Goal: Task Accomplishment & Management: Manage account settings

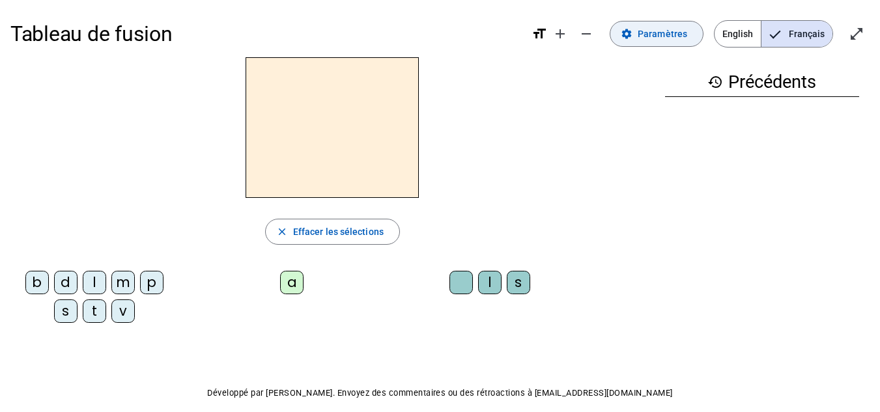
click at [646, 36] on span "Paramètres" at bounding box center [661, 34] width 49 height 16
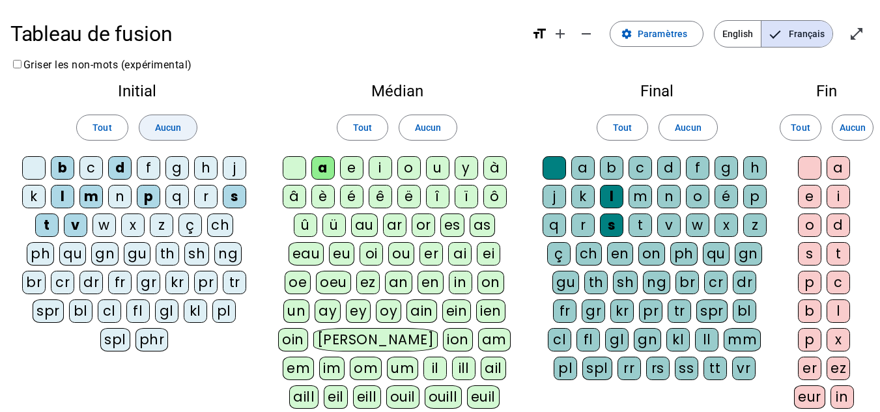
click at [156, 124] on span "Aucun" at bounding box center [168, 128] width 26 height 16
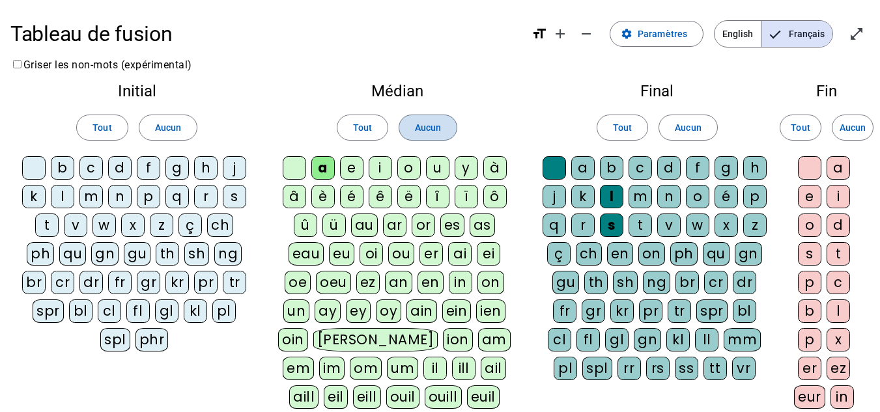
click at [424, 123] on span "Aucun" at bounding box center [428, 128] width 26 height 16
click at [696, 115] on span at bounding box center [687, 127] width 57 height 31
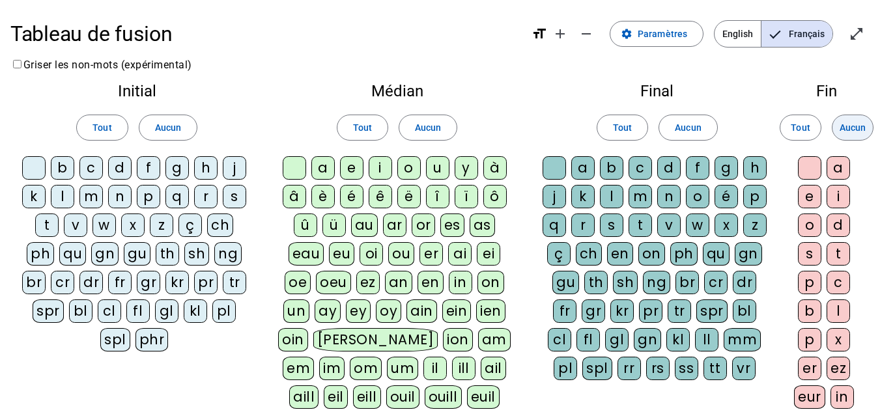
click at [855, 133] on span "Aucun" at bounding box center [852, 128] width 26 height 16
click at [66, 166] on div "b" at bounding box center [62, 167] width 23 height 23
click at [407, 169] on div "o" at bounding box center [408, 167] width 23 height 23
click at [619, 201] on div "l" at bounding box center [611, 196] width 23 height 23
click at [555, 171] on div at bounding box center [553, 167] width 23 height 23
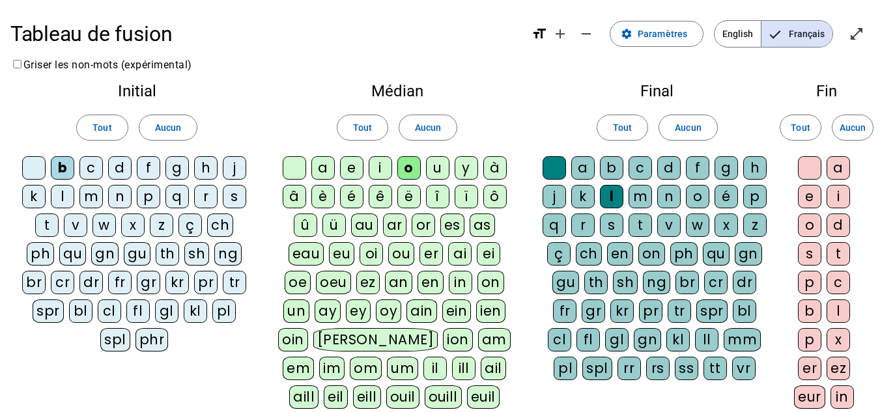
click at [232, 193] on div "s" at bounding box center [234, 196] width 23 height 23
click at [380, 171] on div "i" at bounding box center [379, 167] width 23 height 23
click at [124, 202] on div "n" at bounding box center [119, 196] width 23 height 23
click at [63, 199] on div "l" at bounding box center [62, 196] width 23 height 23
click at [351, 169] on div "e" at bounding box center [351, 167] width 23 height 23
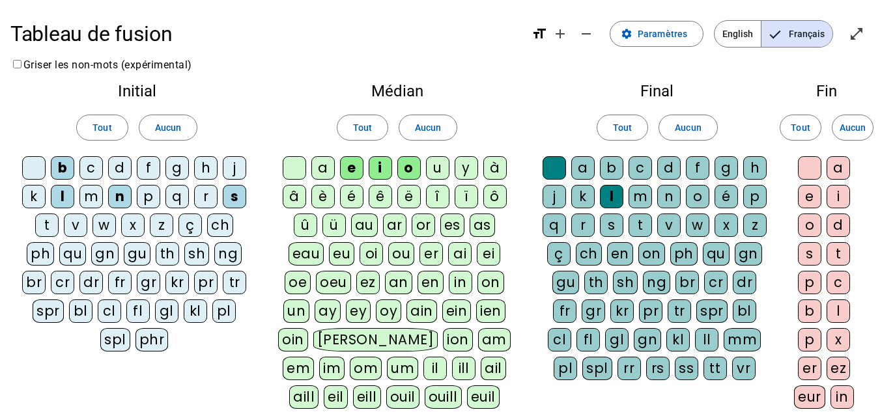
click at [73, 224] on div "v" at bounding box center [75, 225] width 23 height 23
click at [44, 223] on div "t" at bounding box center [46, 225] width 23 height 23
click at [120, 173] on div "d" at bounding box center [119, 167] width 23 height 23
click at [80, 193] on div "m" at bounding box center [90, 196] width 23 height 23
click at [639, 168] on div "c" at bounding box center [639, 167] width 23 height 23
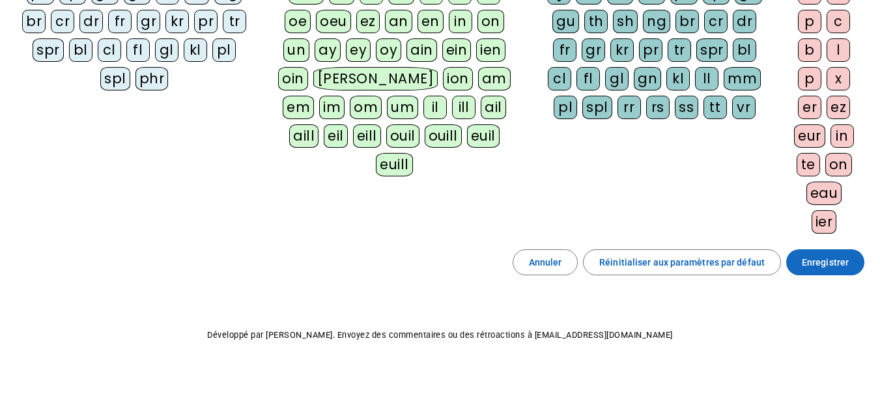
click at [818, 260] on span "Enregistrer" at bounding box center [824, 263] width 47 height 16
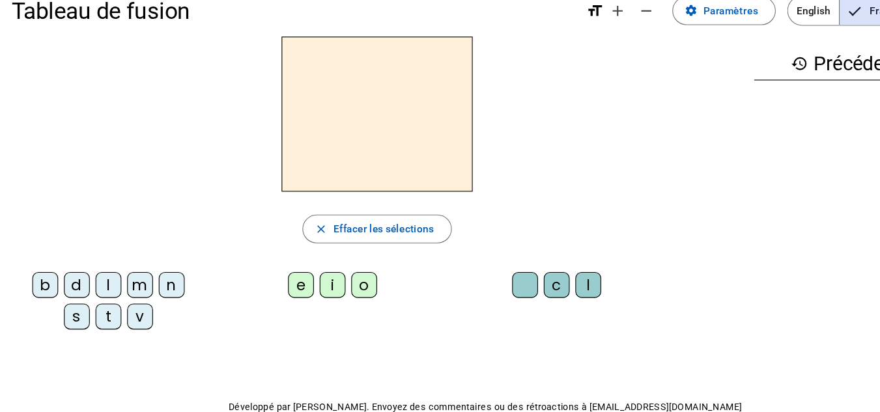
click at [40, 283] on div "b" at bounding box center [40, 282] width 23 height 23
click at [334, 283] on div "o" at bounding box center [329, 282] width 23 height 23
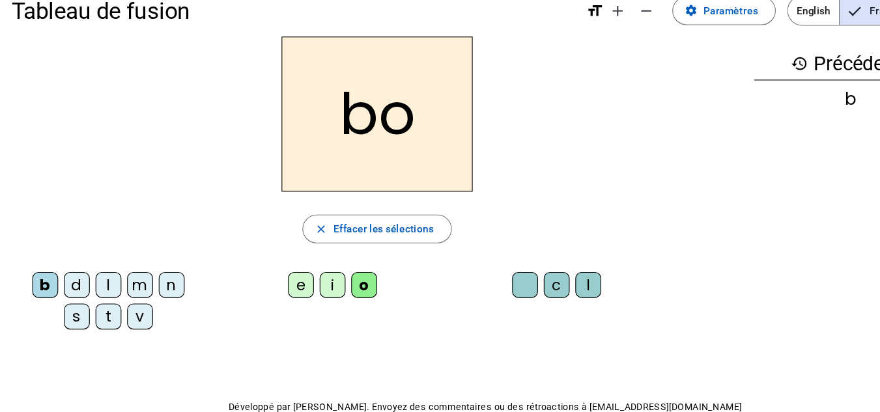
click at [533, 279] on div "l" at bounding box center [532, 282] width 23 height 23
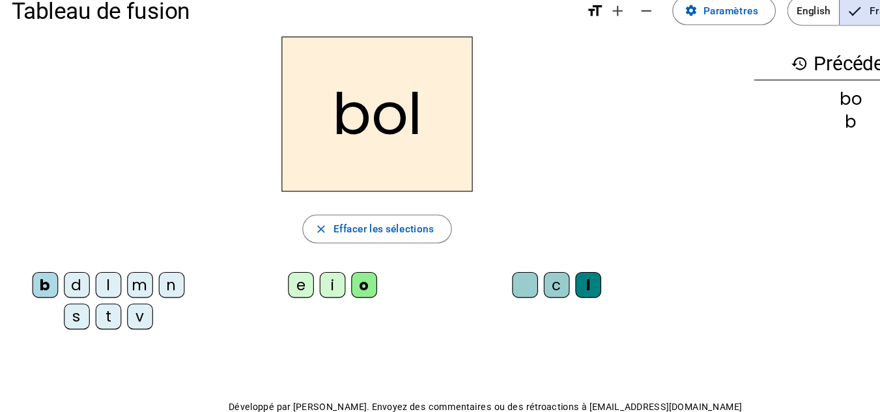
click at [66, 315] on div "s" at bounding box center [69, 310] width 23 height 23
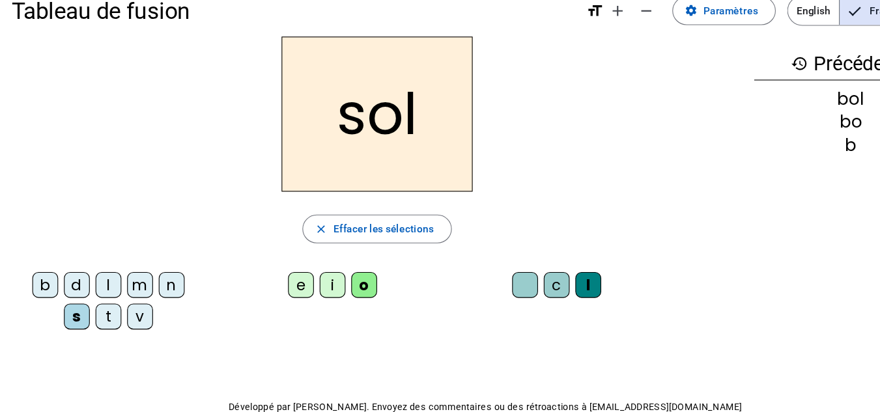
click at [299, 284] on div "i" at bounding box center [301, 282] width 23 height 23
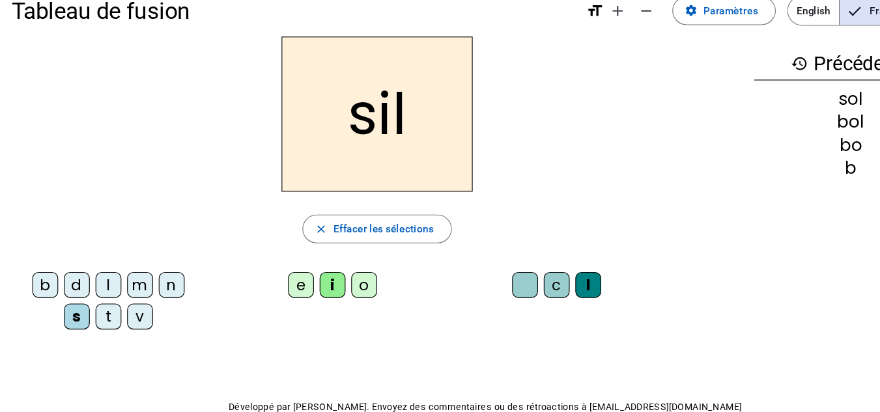
click at [473, 277] on div at bounding box center [475, 282] width 23 height 23
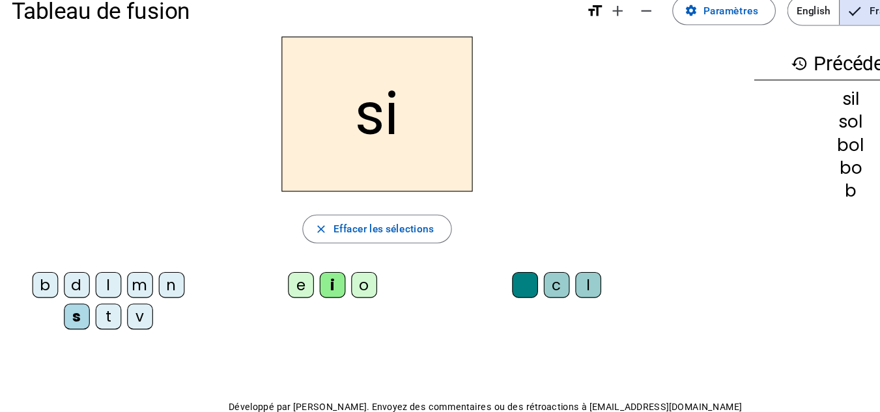
click at [156, 284] on div "n" at bounding box center [155, 282] width 23 height 23
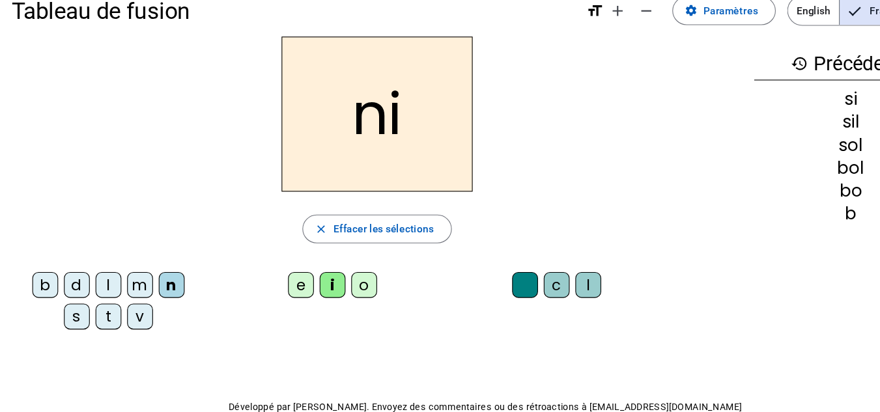
click at [269, 282] on div "e" at bounding box center [272, 282] width 23 height 23
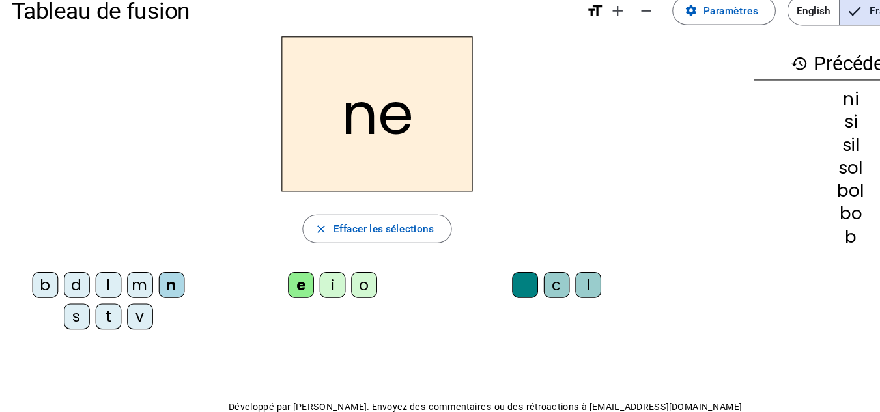
click at [94, 281] on div "l" at bounding box center [98, 282] width 23 height 23
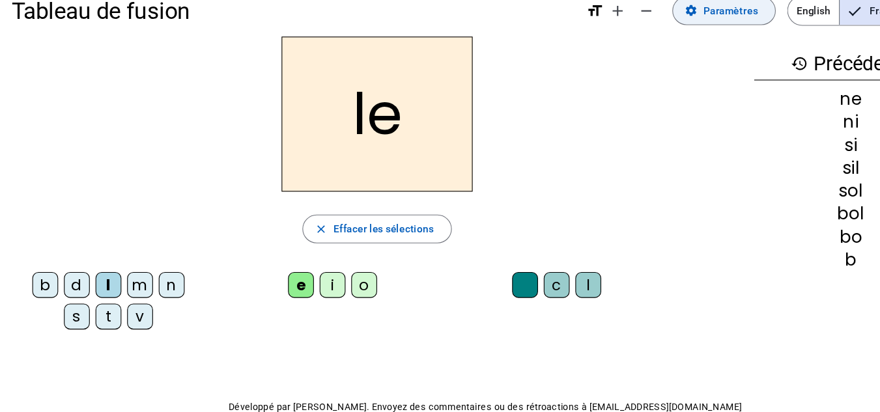
click at [670, 36] on span "Paramètres" at bounding box center [661, 34] width 49 height 16
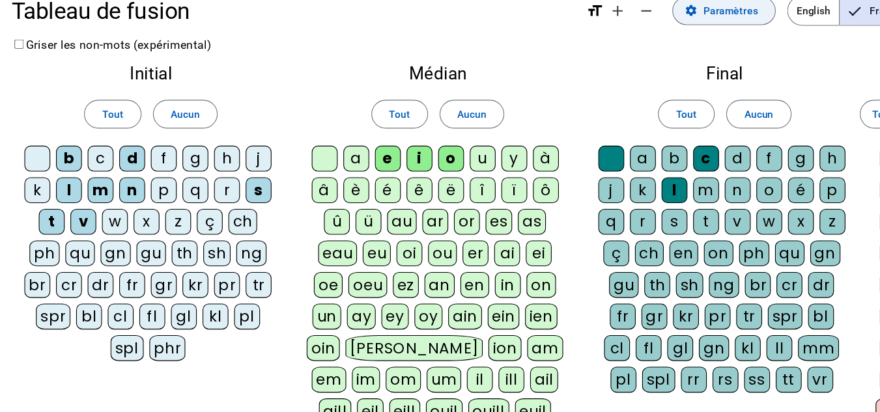
click at [323, 167] on div "a" at bounding box center [322, 167] width 23 height 23
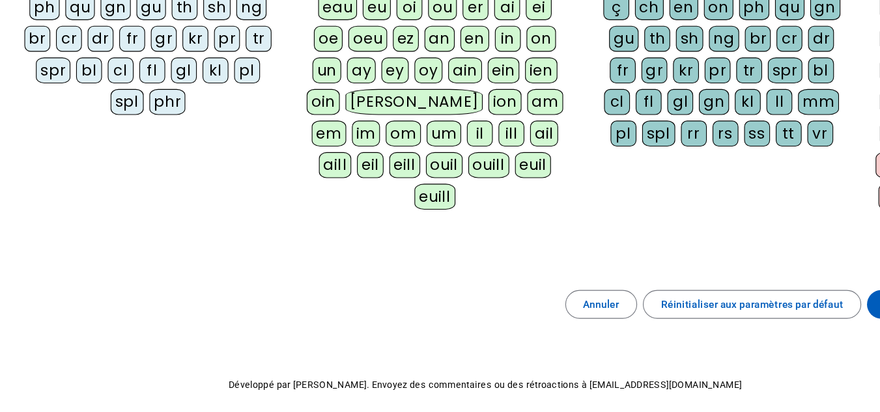
scroll to position [222, 0]
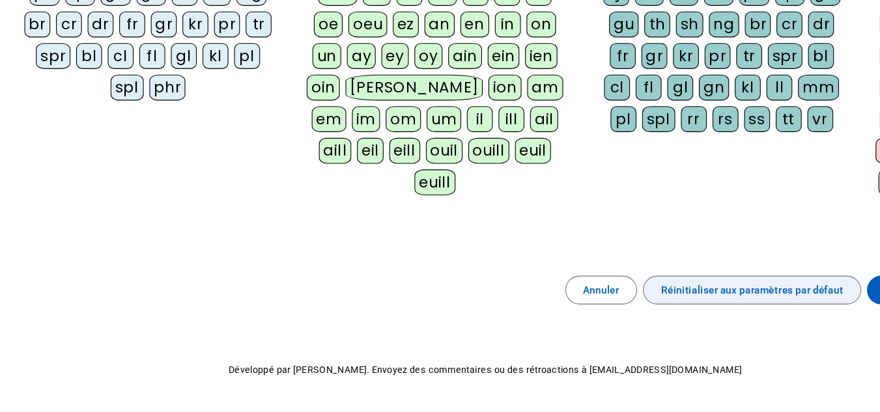
click at [650, 302] on span "Réinitialiser aux paramètres par défaut" at bounding box center [681, 302] width 165 height 16
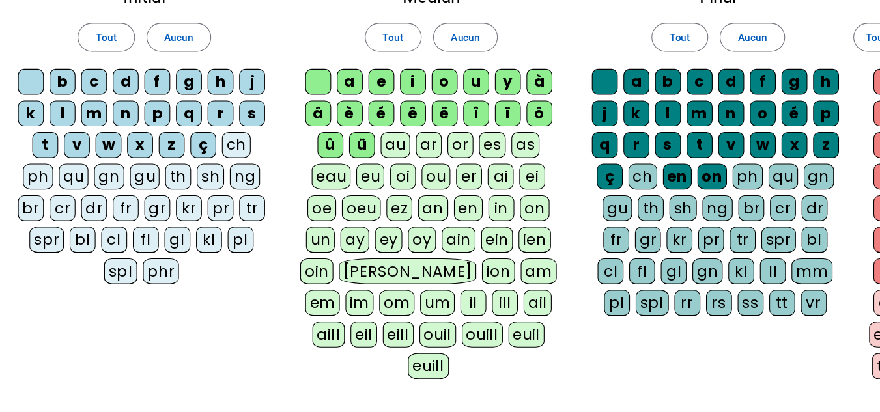
scroll to position [90, 0]
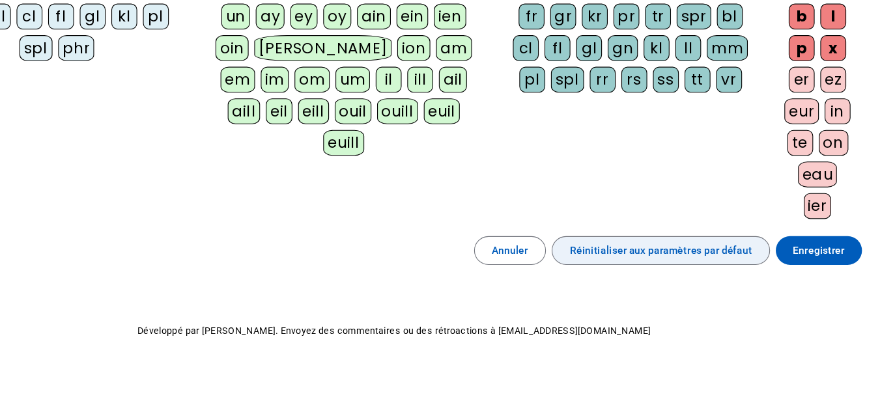
click at [816, 263] on span "Enregistrer" at bounding box center [824, 266] width 47 height 16
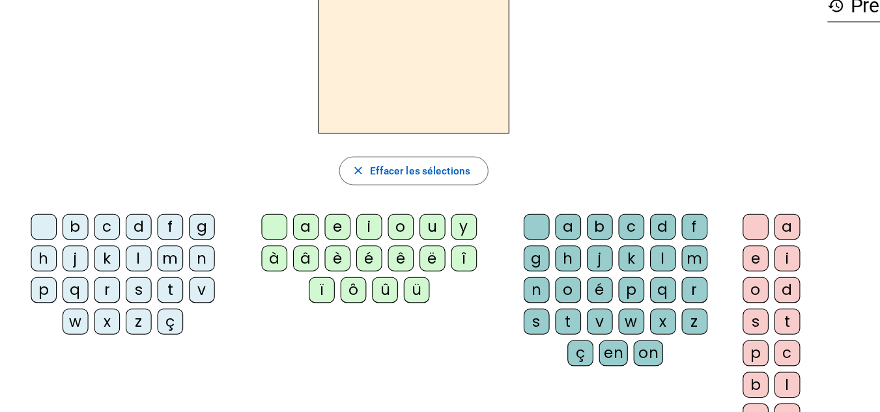
scroll to position [43, 0]
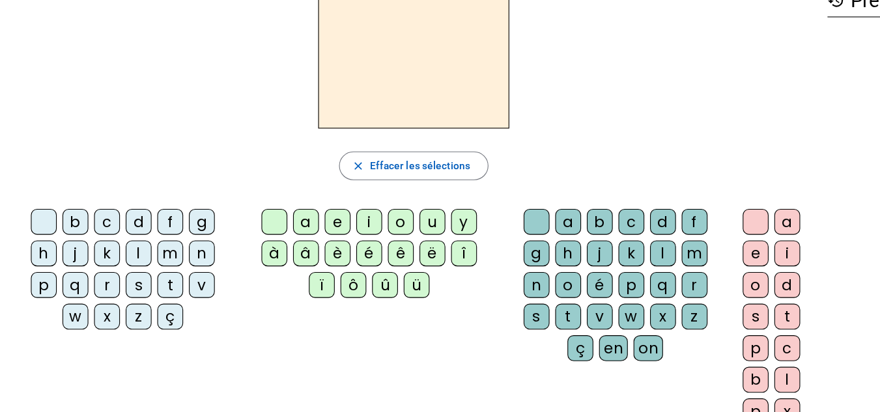
click at [122, 266] on div "l" at bounding box center [125, 268] width 23 height 23
click at [279, 233] on div "a" at bounding box center [277, 239] width 23 height 23
click at [181, 294] on div "v" at bounding box center [182, 296] width 23 height 23
click at [152, 301] on div "t" at bounding box center [154, 296] width 23 height 23
click at [311, 239] on div "e" at bounding box center [305, 239] width 23 height 23
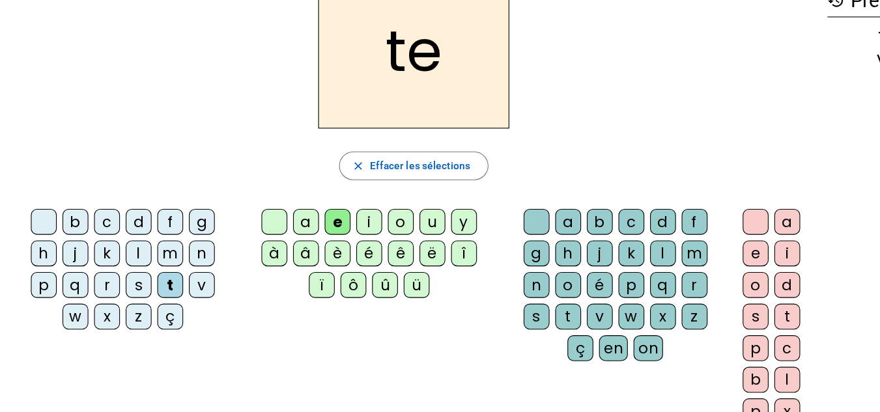
click at [124, 243] on div "d" at bounding box center [125, 239] width 23 height 23
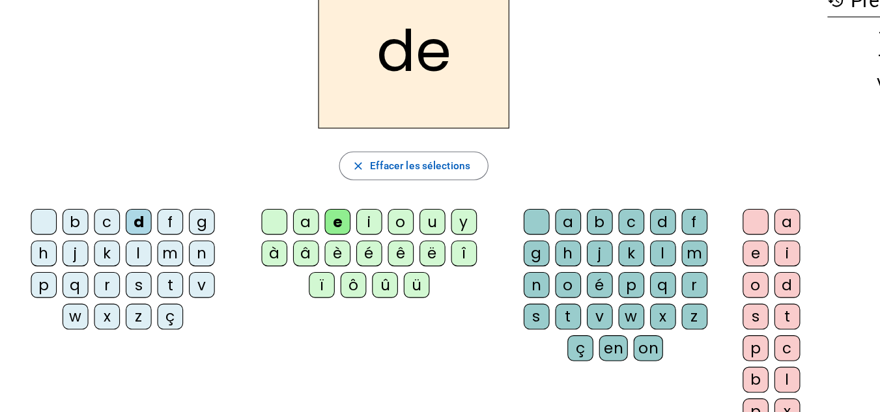
click at [156, 268] on div "m" at bounding box center [154, 268] width 23 height 23
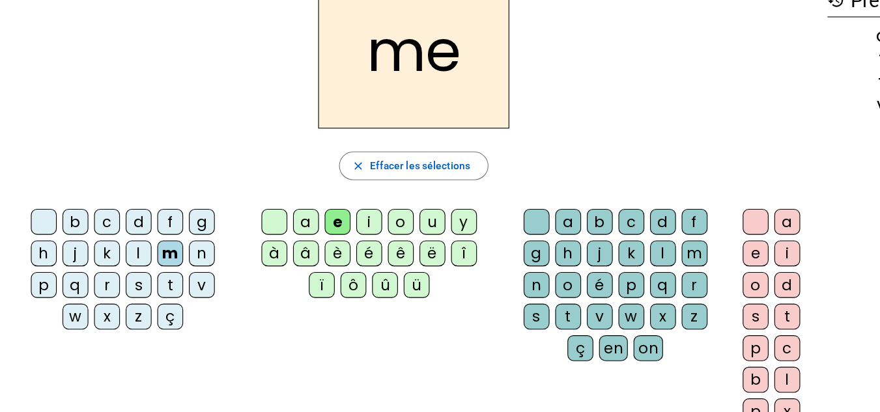
click at [280, 234] on div "a" at bounding box center [277, 239] width 23 height 23
click at [599, 265] on div "l" at bounding box center [600, 268] width 23 height 23
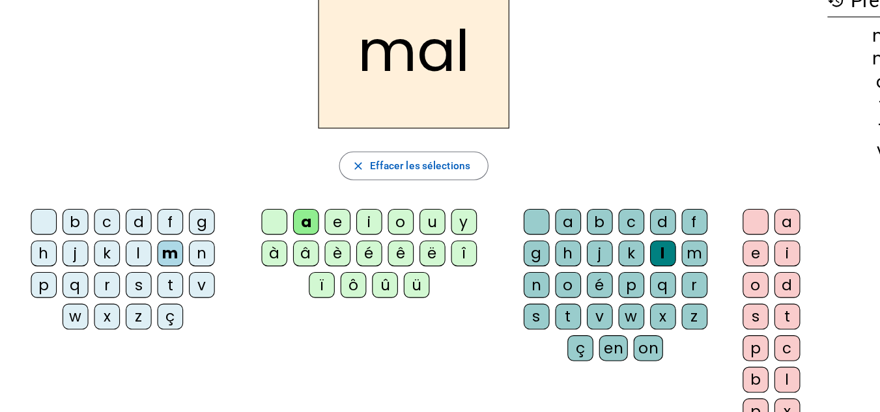
click at [66, 240] on div "b" at bounding box center [68, 239] width 23 height 23
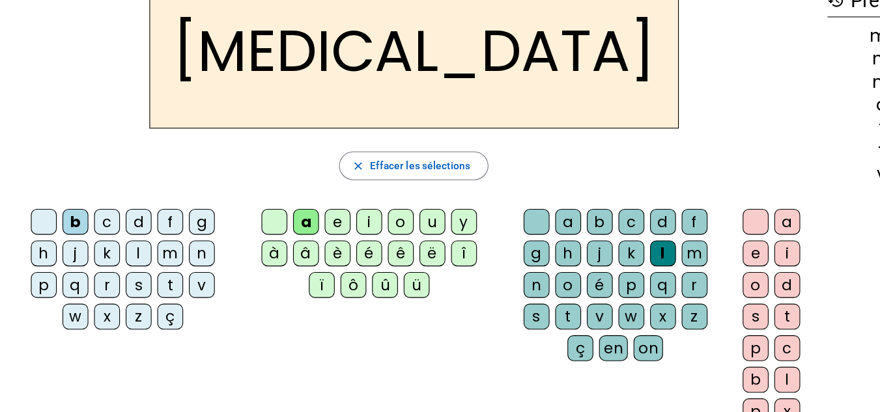
click at [571, 230] on div "c" at bounding box center [572, 239] width 23 height 23
